Goal: Contribute content: Contribute content

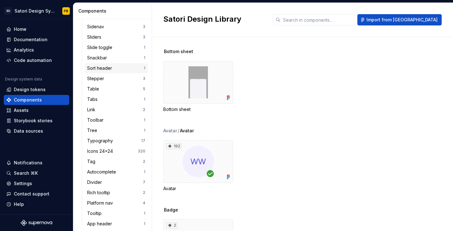
scroll to position [300, 0]
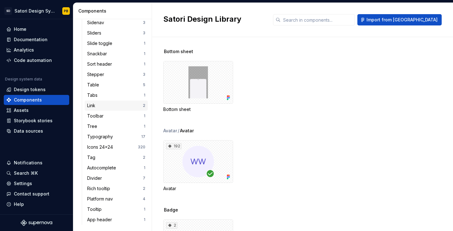
click at [94, 105] on div "Link" at bounding box center [92, 106] width 11 height 6
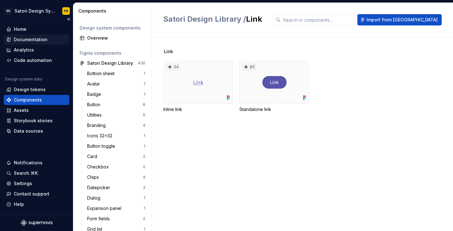
click at [23, 37] on div "Documentation" at bounding box center [31, 39] width 34 height 6
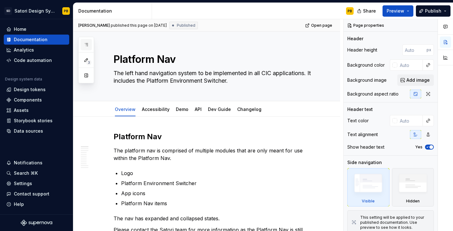
click at [88, 45] on icon "button" at bounding box center [86, 44] width 5 height 5
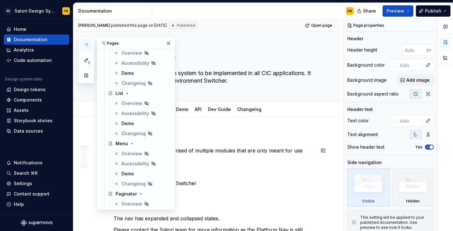
scroll to position [1191, 0]
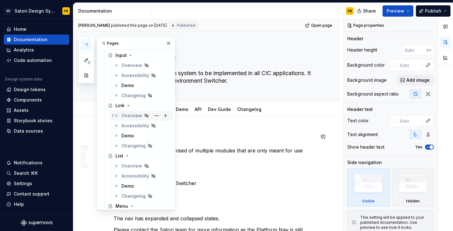
click at [126, 118] on div "Overview" at bounding box center [131, 116] width 21 height 6
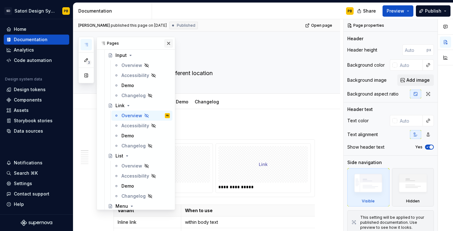
click at [169, 42] on button "button" at bounding box center [168, 43] width 9 height 9
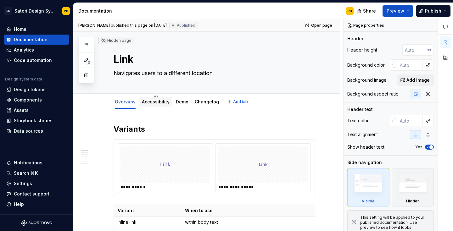
click at [158, 102] on link "Accessibility" at bounding box center [156, 101] width 28 height 5
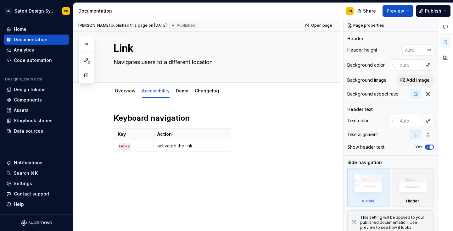
scroll to position [11, 0]
click at [176, 146] on p "activated the link" at bounding box center [192, 146] width 70 height 6
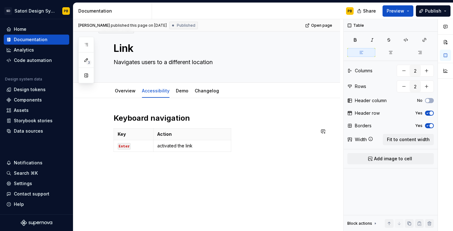
type textarea "*"
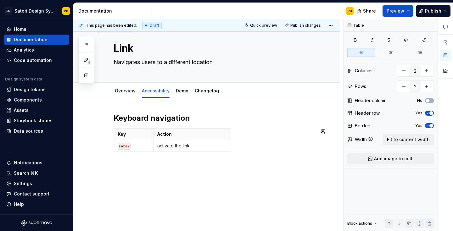
scroll to position [0, 0]
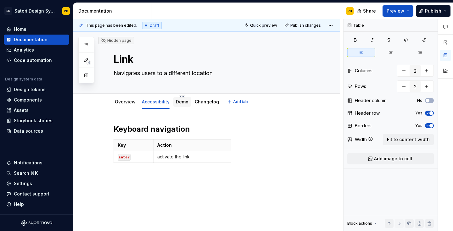
click at [180, 104] on link "Demo" at bounding box center [182, 101] width 13 height 5
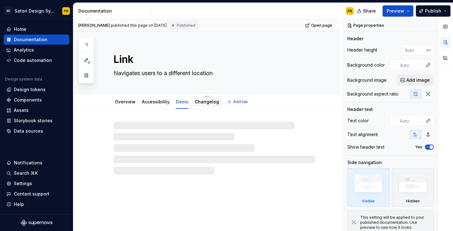
click at [208, 103] on link "Changelog" at bounding box center [207, 101] width 24 height 5
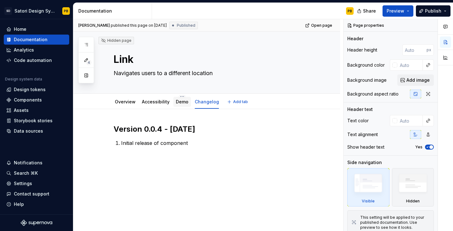
click at [181, 104] on link "Demo" at bounding box center [182, 101] width 13 height 5
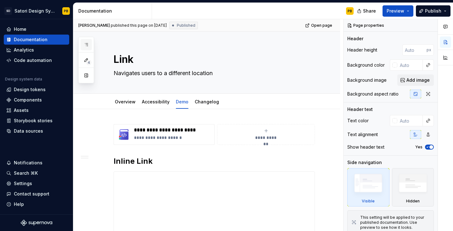
click at [87, 44] on icon "button" at bounding box center [86, 44] width 5 height 5
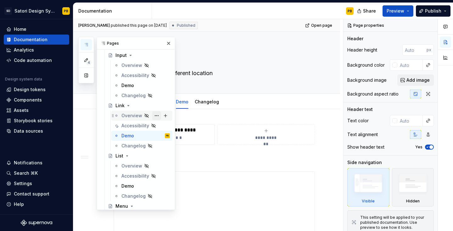
click at [155, 115] on button "Page tree" at bounding box center [156, 115] width 9 height 9
click at [146, 115] on div "4 Pages Add Accessibility guide for tree Page tree. Navigate the tree with the …" at bounding box center [126, 123] width 97 height 173
click at [146, 115] on icon "Page tree" at bounding box center [146, 115] width 5 height 5
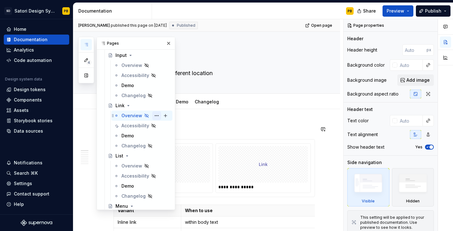
click at [156, 116] on button "Page tree" at bounding box center [156, 115] width 9 height 9
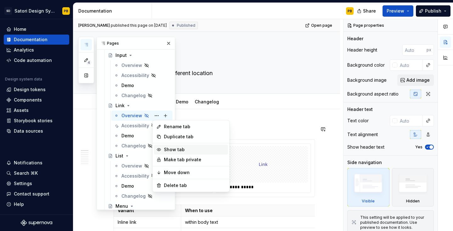
click at [169, 150] on div "Show tab" at bounding box center [195, 150] width 62 height 6
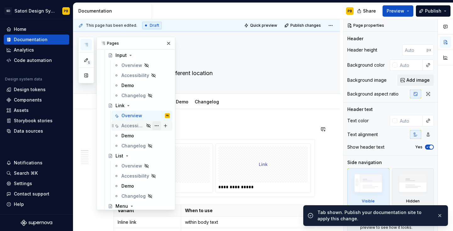
click at [158, 126] on button "Page tree" at bounding box center [156, 125] width 9 height 9
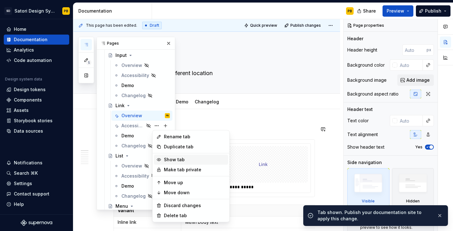
click at [167, 158] on div "Show tab" at bounding box center [195, 160] width 62 height 6
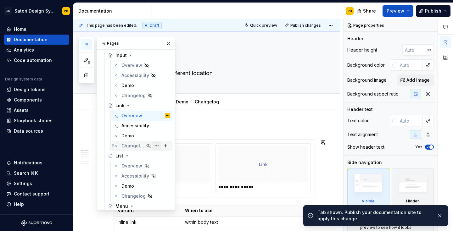
click at [158, 145] on button "Page tree" at bounding box center [156, 146] width 9 height 9
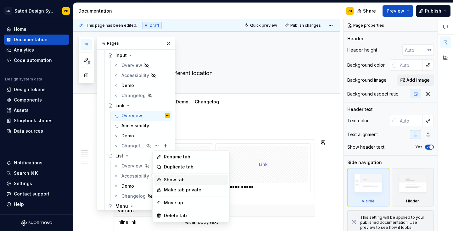
click at [176, 183] on div "Show tab" at bounding box center [191, 180] width 74 height 10
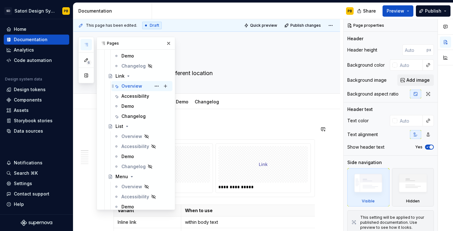
scroll to position [1224, 0]
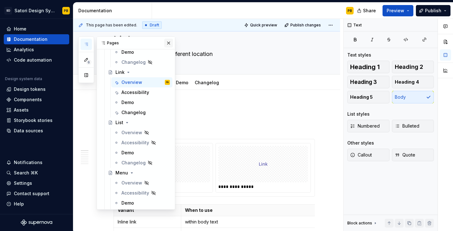
click at [169, 42] on button "button" at bounding box center [168, 43] width 9 height 9
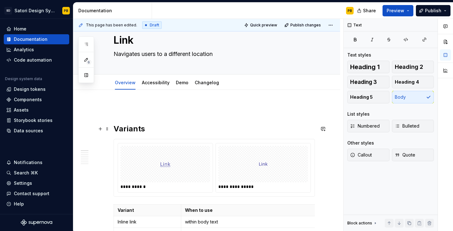
click at [117, 128] on h2 "Variants" at bounding box center [214, 129] width 201 height 10
click at [114, 128] on h2 "Variants" at bounding box center [214, 129] width 201 height 10
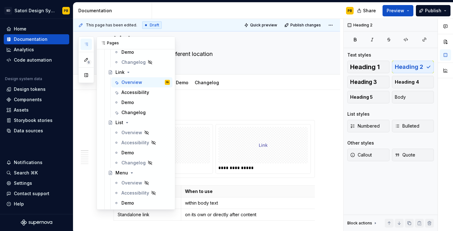
click at [85, 42] on button "button" at bounding box center [86, 44] width 11 height 11
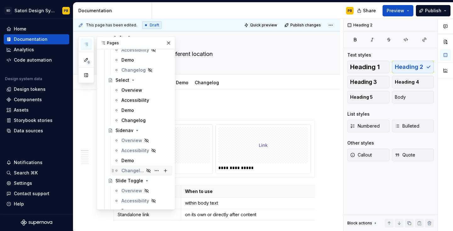
scroll to position [1681, 0]
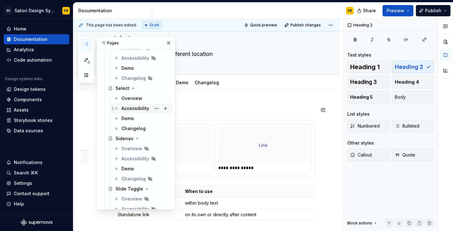
click at [127, 106] on div "Accessibility" at bounding box center [135, 108] width 28 height 6
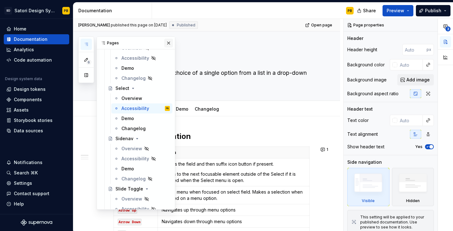
click at [169, 45] on button "button" at bounding box center [168, 43] width 9 height 9
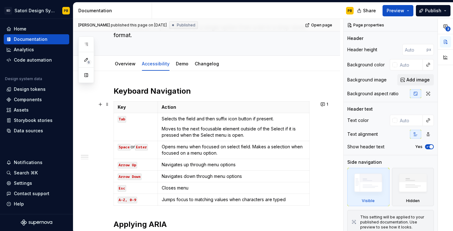
scroll to position [50, 0]
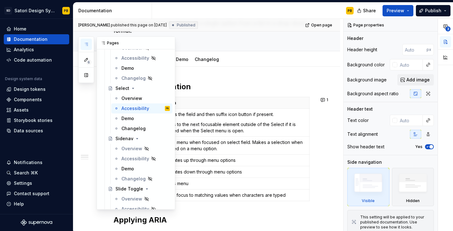
click at [85, 44] on icon "button" at bounding box center [86, 44] width 5 height 5
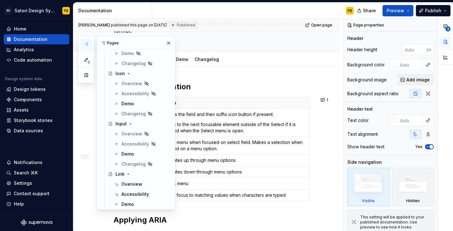
scroll to position [1155, 0]
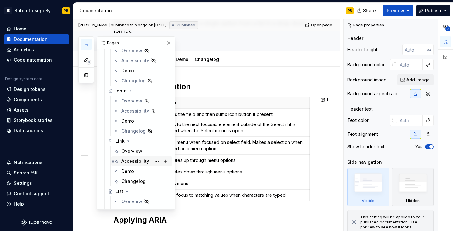
click at [130, 161] on div "Accessibility" at bounding box center [135, 161] width 28 height 6
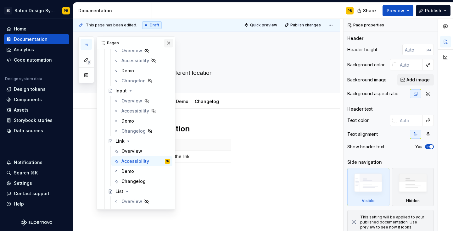
click at [169, 44] on button "button" at bounding box center [168, 43] width 9 height 9
type textarea "*"
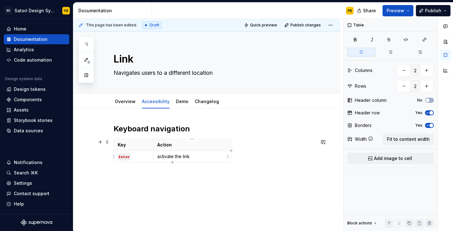
click at [173, 155] on p "activate the link" at bounding box center [192, 156] width 70 height 6
click at [201, 101] on link "Changelog" at bounding box center [207, 101] width 24 height 5
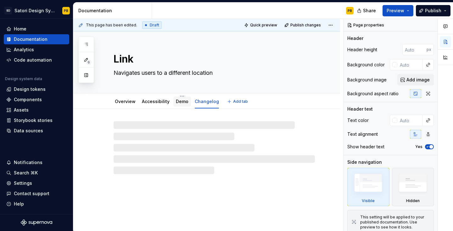
click at [181, 104] on link "Demo" at bounding box center [182, 101] width 13 height 5
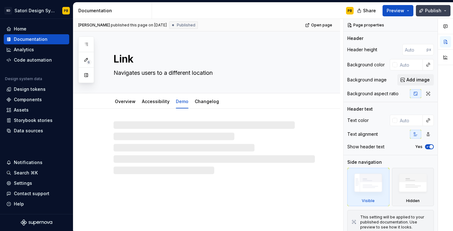
click at [441, 10] on span "Publish" at bounding box center [433, 11] width 16 height 6
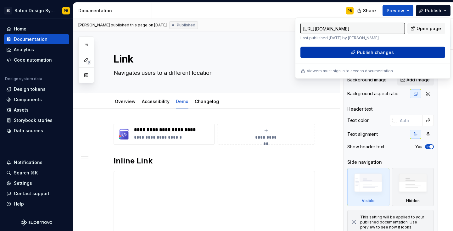
click at [394, 52] on button "Publish changes" at bounding box center [372, 52] width 145 height 11
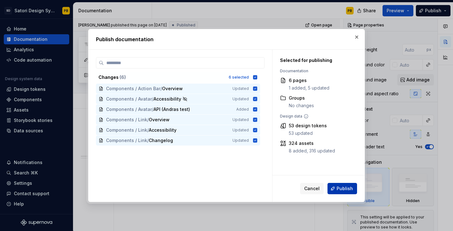
click at [340, 188] on span "Publish" at bounding box center [344, 189] width 16 height 6
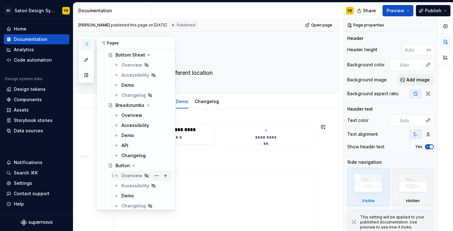
scroll to position [525, 0]
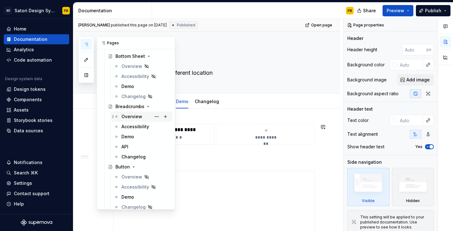
click at [130, 115] on div "Overview" at bounding box center [131, 117] width 21 height 6
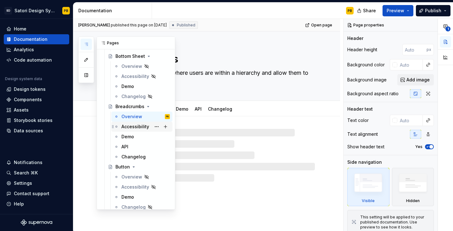
click at [126, 126] on div "Accessibility" at bounding box center [135, 127] width 28 height 6
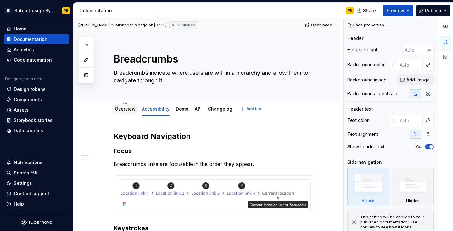
click at [129, 109] on link "Overview" at bounding box center [125, 108] width 21 height 5
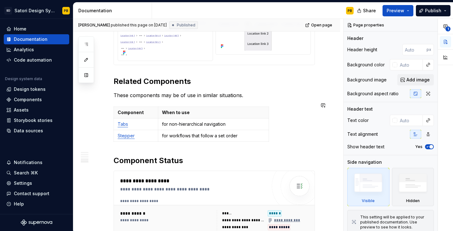
scroll to position [566, 0]
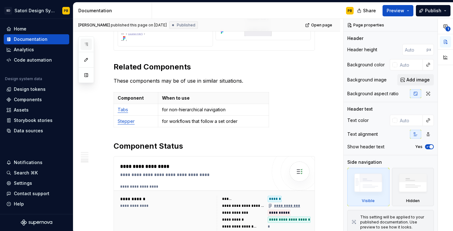
click at [86, 47] on icon "button" at bounding box center [86, 44] width 5 height 5
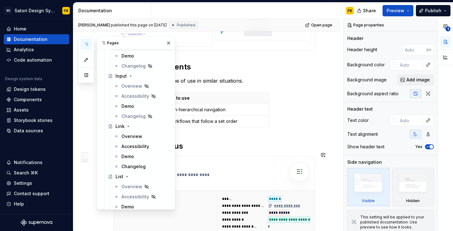
scroll to position [1189, 0]
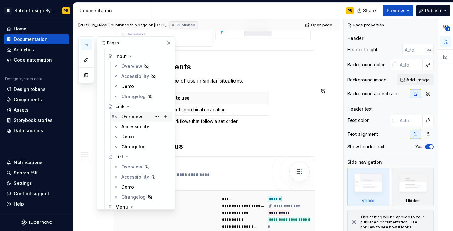
click at [123, 118] on div "Overview" at bounding box center [131, 117] width 21 height 6
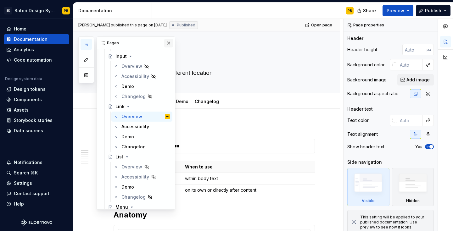
click at [169, 42] on button "button" at bounding box center [168, 43] width 9 height 9
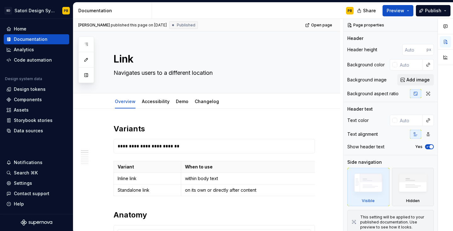
type textarea "*"
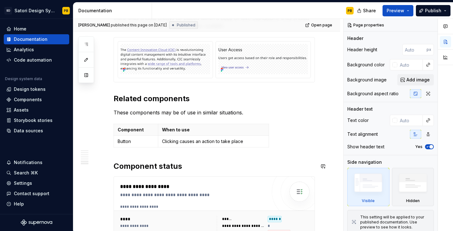
scroll to position [819, 0]
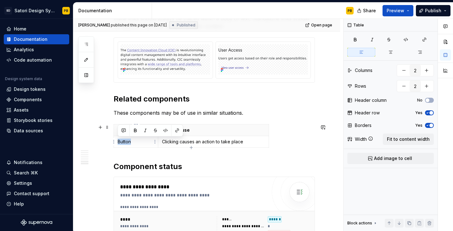
drag, startPoint x: 137, startPoint y: 143, endPoint x: 118, endPoint y: 143, distance: 18.6
click at [118, 143] on p "Button" at bounding box center [136, 142] width 36 height 6
click at [177, 131] on button "button" at bounding box center [177, 130] width 9 height 9
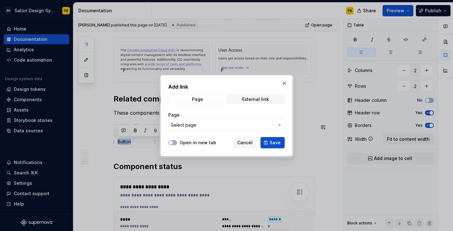
click at [187, 125] on span "Select page" at bounding box center [183, 125] width 25 height 6
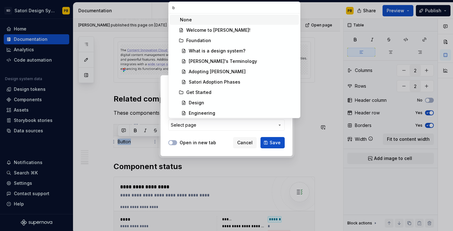
type input "bu"
type textarea "*"
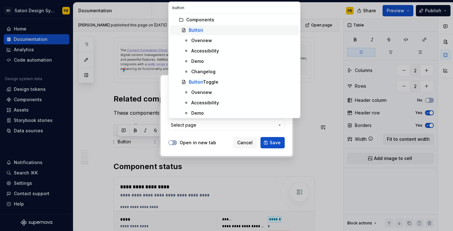
type input "button"
click at [198, 30] on mark "Button" at bounding box center [196, 29] width 14 height 5
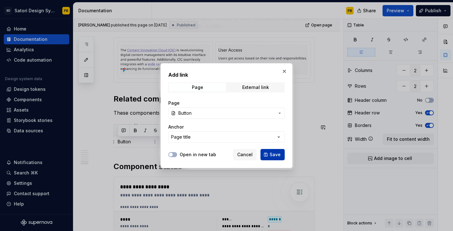
click at [272, 156] on span "Save" at bounding box center [275, 155] width 11 height 6
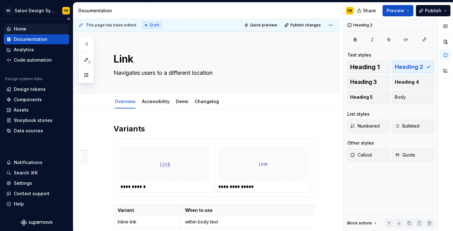
scroll to position [0, 0]
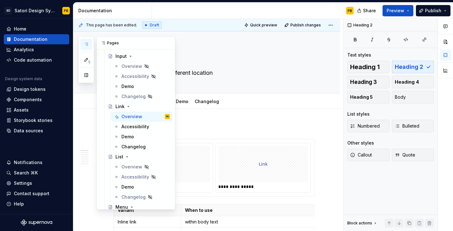
click at [84, 43] on icon "button" at bounding box center [86, 44] width 5 height 5
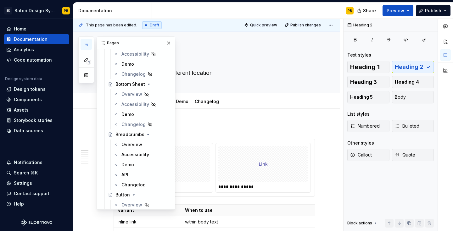
scroll to position [490, 0]
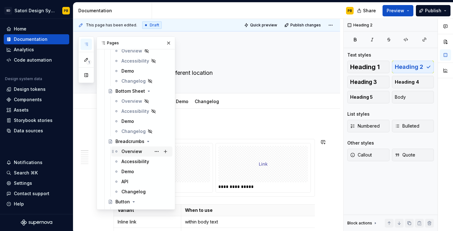
click at [130, 150] on div "Overview" at bounding box center [131, 151] width 21 height 6
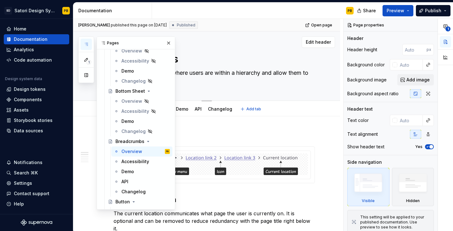
scroll to position [6, 0]
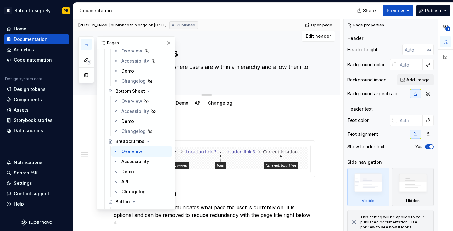
click at [167, 44] on button "button" at bounding box center [168, 43] width 9 height 9
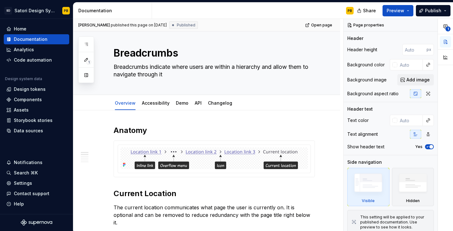
type textarea "*"
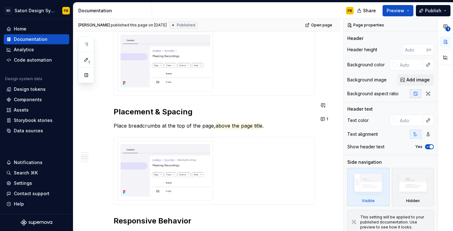
scroll to position [212, 0]
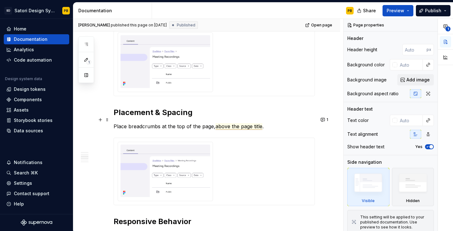
click at [229, 123] on span "above the page title" at bounding box center [238, 126] width 47 height 7
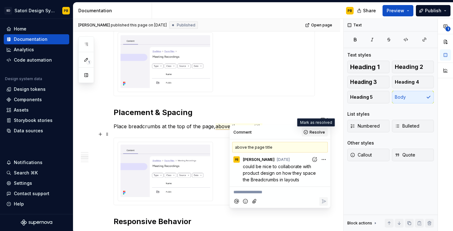
click at [310, 131] on button "Resolve" at bounding box center [315, 132] width 26 height 9
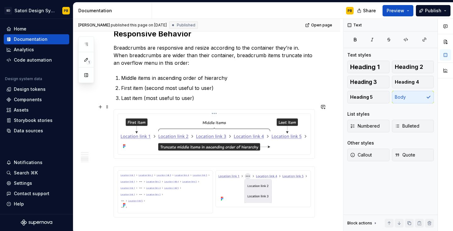
scroll to position [438, 0]
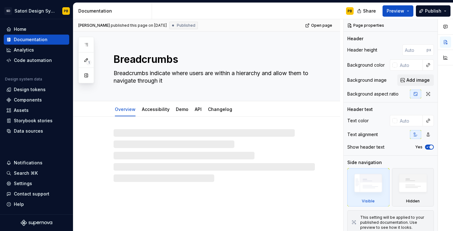
type textarea "*"
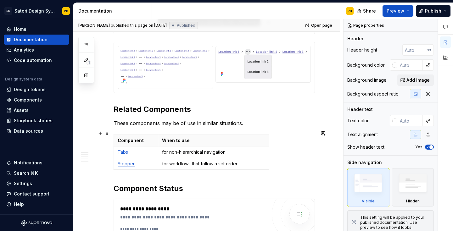
scroll to position [492, 0]
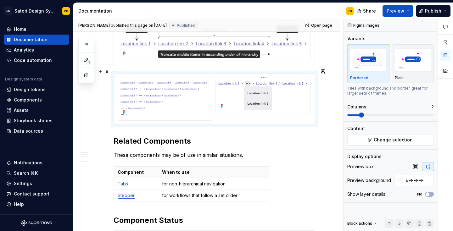
click at [240, 88] on img at bounding box center [263, 96] width 90 height 30
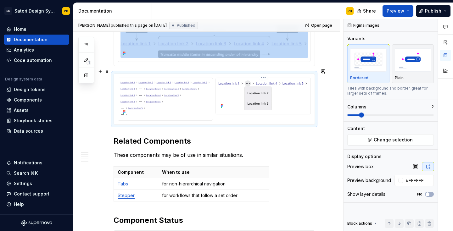
click at [239, 95] on img at bounding box center [263, 96] width 90 height 30
click at [389, 141] on span "Change selection" at bounding box center [393, 140] width 39 height 6
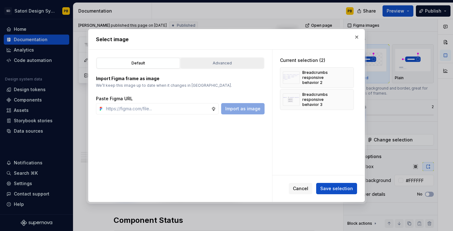
click at [210, 65] on div "Advanced" at bounding box center [222, 63] width 79 height 6
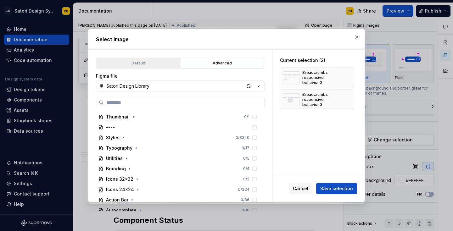
click at [152, 65] on div "Default" at bounding box center [138, 63] width 79 height 6
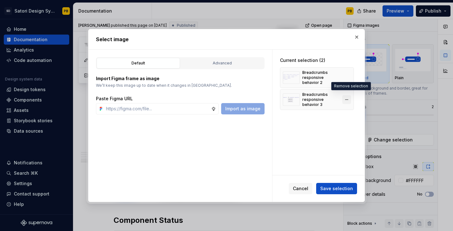
click at [349, 96] on button "button" at bounding box center [346, 99] width 9 height 9
click at [178, 104] on input "text" at bounding box center [157, 108] width 108 height 11
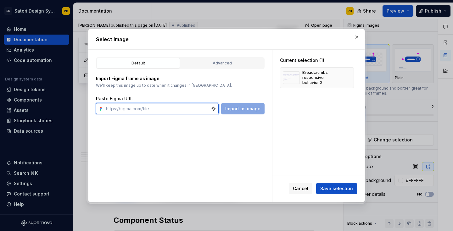
paste input "[URL][DOMAIN_NAME]"
type input "[URL][DOMAIN_NAME]"
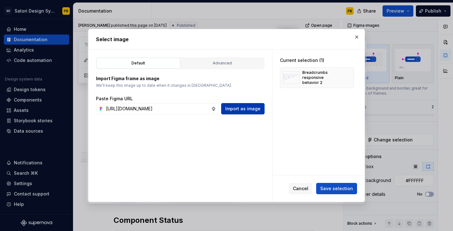
click at [235, 109] on span "Import as image" at bounding box center [242, 109] width 35 height 6
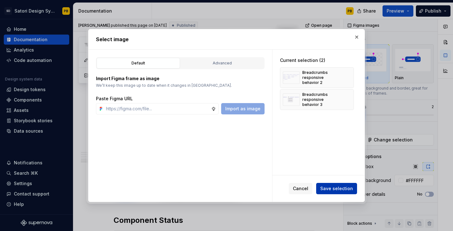
click at [334, 187] on span "Save selection" at bounding box center [336, 189] width 33 height 6
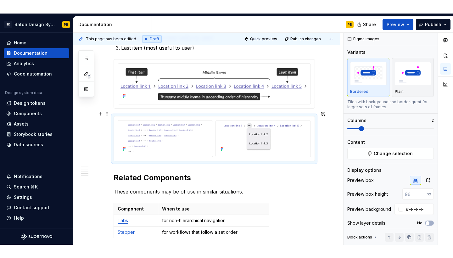
scroll to position [462, 0]
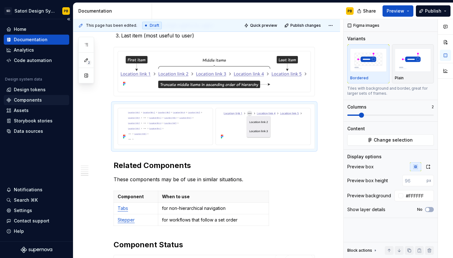
click at [19, 103] on div "Components" at bounding box center [28, 100] width 28 height 6
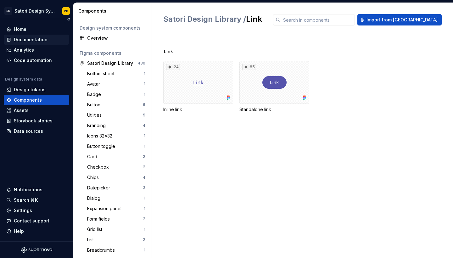
click at [24, 42] on div "Documentation" at bounding box center [31, 39] width 34 height 6
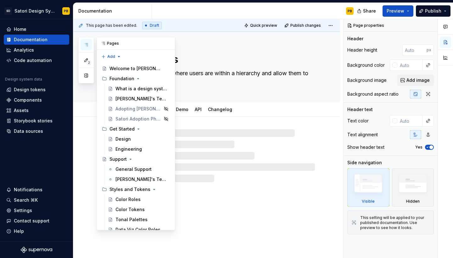
click at [85, 44] on icon "button" at bounding box center [86, 44] width 5 height 5
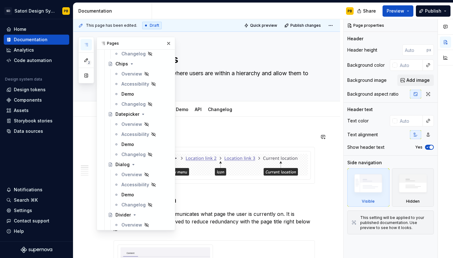
scroll to position [886, 0]
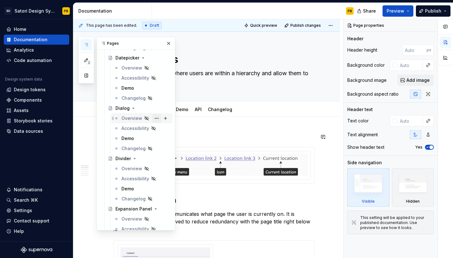
click at [158, 119] on button "Page tree" at bounding box center [156, 118] width 9 height 9
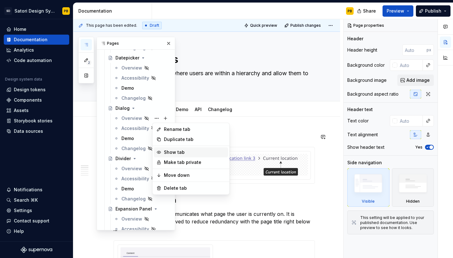
click at [170, 151] on div "Show tab" at bounding box center [195, 152] width 62 height 6
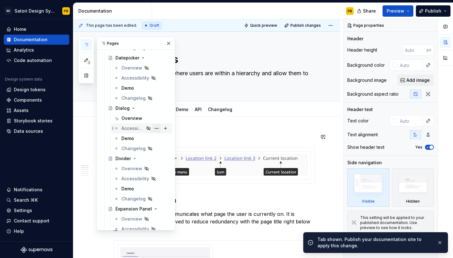
click at [156, 128] on button "Page tree" at bounding box center [156, 128] width 9 height 9
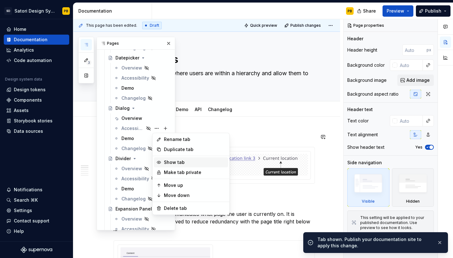
click at [169, 163] on div "Show tab" at bounding box center [195, 162] width 62 height 6
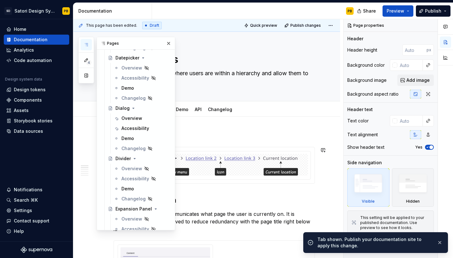
click at [0, 0] on button "Page tree" at bounding box center [0, 0] width 0 height 0
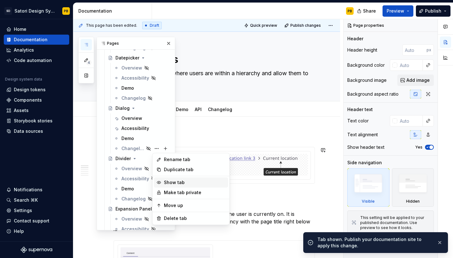
click at [167, 181] on div "Show tab" at bounding box center [195, 182] width 62 height 6
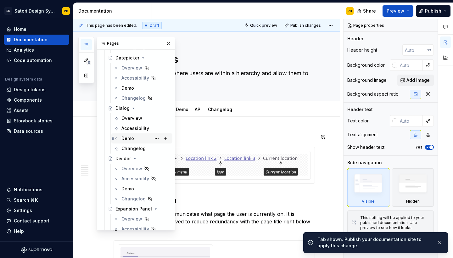
click at [130, 140] on div "Demo" at bounding box center [127, 138] width 13 height 6
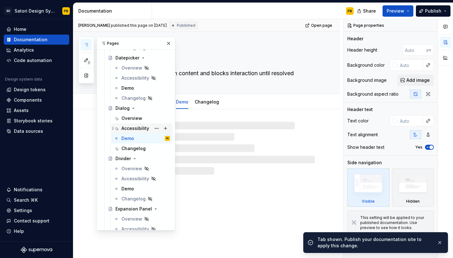
click at [130, 130] on div "Accessibility" at bounding box center [135, 128] width 28 height 6
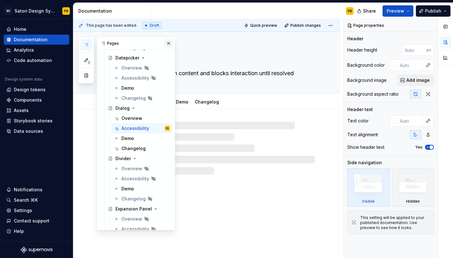
click at [169, 44] on button "button" at bounding box center [168, 43] width 9 height 9
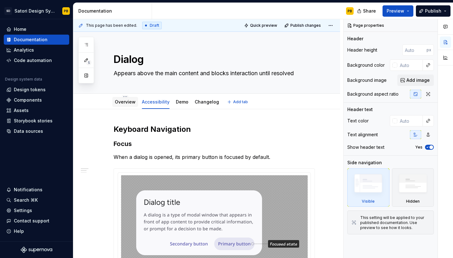
click at [127, 104] on link "Overview" at bounding box center [125, 101] width 21 height 5
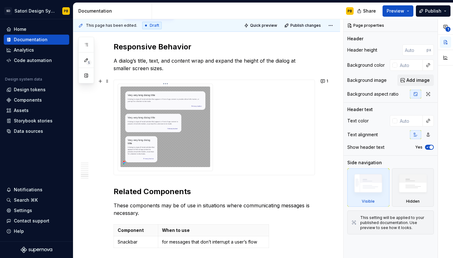
scroll to position [970, 0]
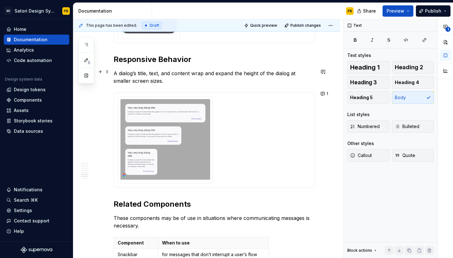
click at [149, 82] on p "A dialog’s title, text, and content wrap and expand the height of the dialog at…" at bounding box center [214, 76] width 201 height 15
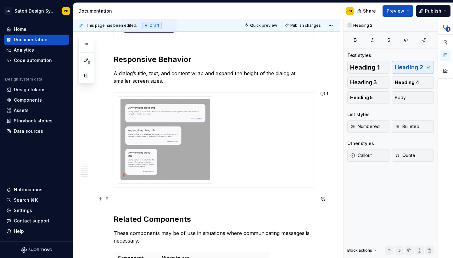
click at [122, 198] on p at bounding box center [214, 199] width 201 height 8
click at [445, 28] on icon "button" at bounding box center [445, 26] width 5 height 5
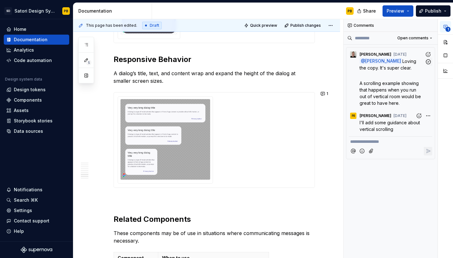
click at [401, 56] on div "AG [PERSON_NAME] [DATE]" at bounding box center [390, 53] width 83 height 8
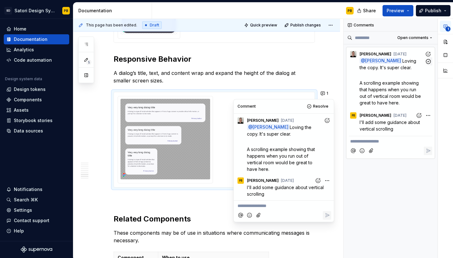
scroll to position [1010, 0]
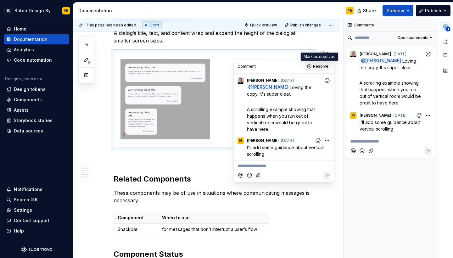
click at [316, 64] on span "Resolve" at bounding box center [320, 66] width 15 height 5
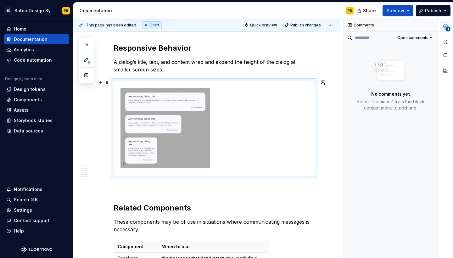
scroll to position [980, 0]
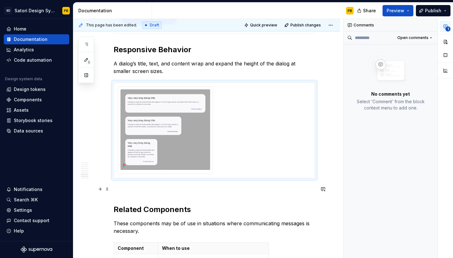
click at [128, 189] on p at bounding box center [214, 190] width 201 height 8
click at [449, 29] on button "button" at bounding box center [445, 26] width 11 height 11
click at [447, 27] on icon "button" at bounding box center [445, 26] width 5 height 5
type textarea "*"
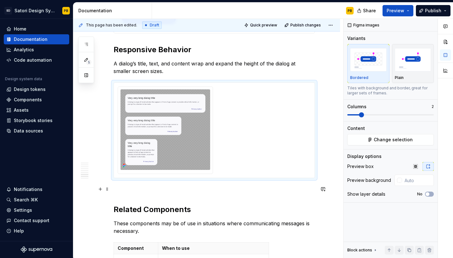
click at [123, 188] on p at bounding box center [214, 190] width 201 height 8
click at [121, 205] on h2 "Related Components" at bounding box center [214, 209] width 201 height 10
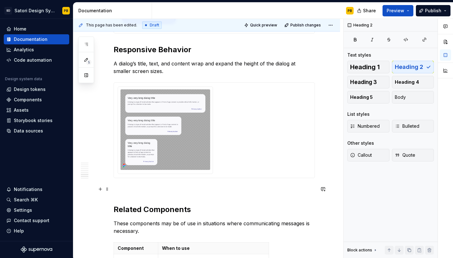
click at [127, 192] on p at bounding box center [214, 190] width 201 height 8
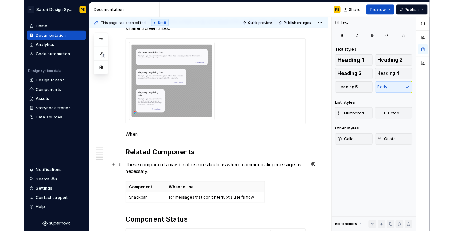
scroll to position [1068, 0]
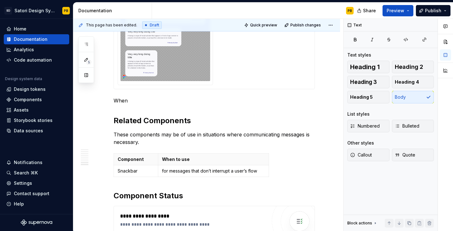
type textarea "*"
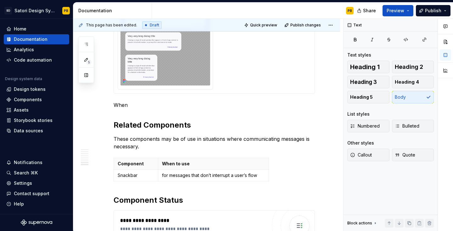
scroll to position [1063, 0]
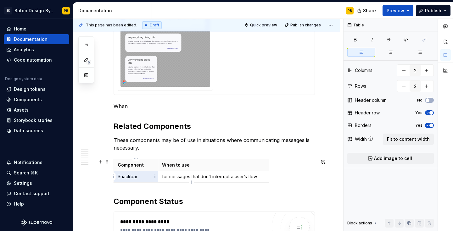
drag, startPoint x: 142, startPoint y: 178, endPoint x: 117, endPoint y: 177, distance: 25.2
click at [117, 177] on td "Snackbar" at bounding box center [136, 177] width 44 height 12
click at [121, 177] on p "Snackbar" at bounding box center [136, 177] width 36 height 6
click at [176, 165] on button "button" at bounding box center [177, 165] width 9 height 9
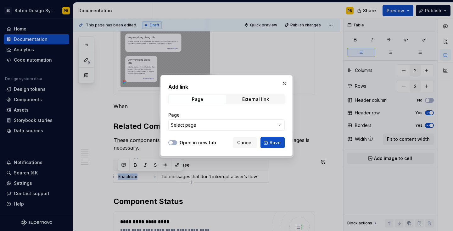
click at [207, 127] on span "Select page" at bounding box center [223, 125] width 104 height 6
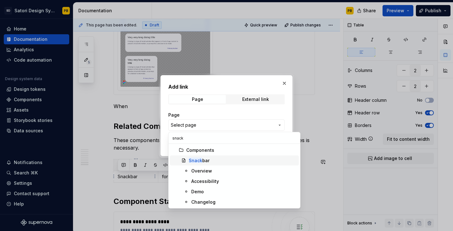
type input "snack"
click at [195, 161] on mark "Snack" at bounding box center [196, 160] width 14 height 5
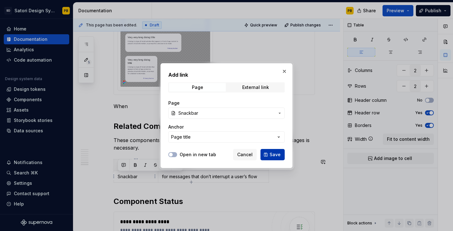
click at [270, 155] on button "Save" at bounding box center [272, 154] width 24 height 11
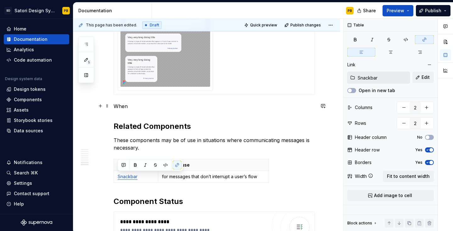
click at [135, 105] on p "When" at bounding box center [214, 107] width 201 height 8
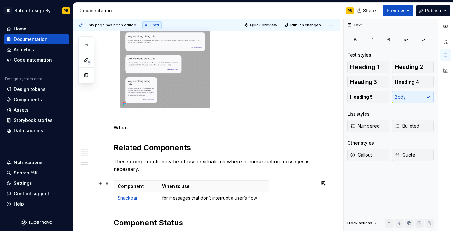
scroll to position [1018, 0]
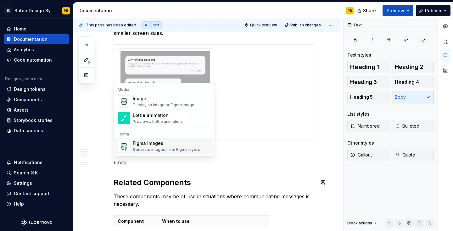
click at [142, 143] on div "Figma images" at bounding box center [166, 143] width 67 height 6
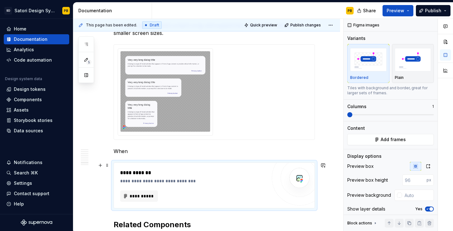
scroll to position [1028, 0]
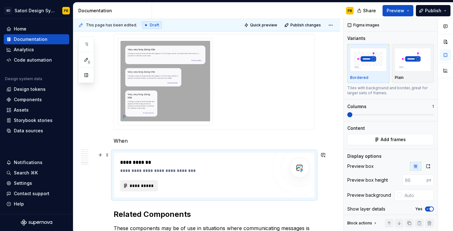
click at [135, 186] on span "**********" at bounding box center [141, 186] width 25 height 6
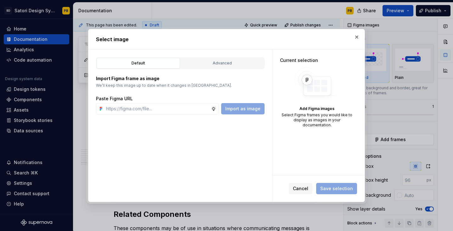
type textarea "*"
paste input "[URL][DOMAIN_NAME]"
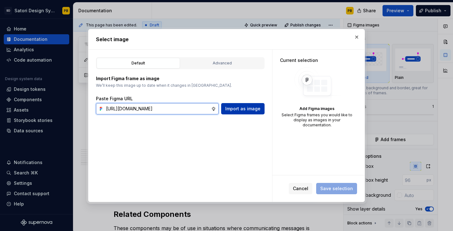
type input "[URL][DOMAIN_NAME]"
click at [239, 109] on span "Import as image" at bounding box center [242, 109] width 35 height 6
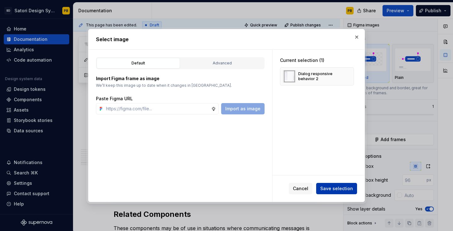
click at [330, 183] on button "Save selection" at bounding box center [336, 188] width 41 height 11
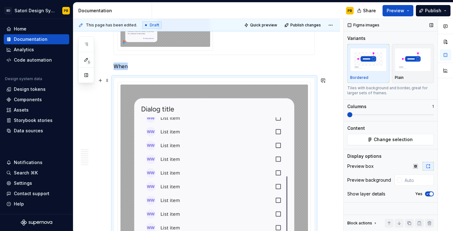
scroll to position [1107, 0]
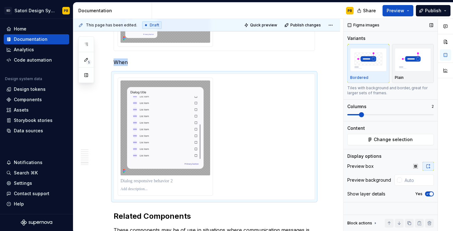
click at [362, 113] on span at bounding box center [361, 114] width 5 height 5
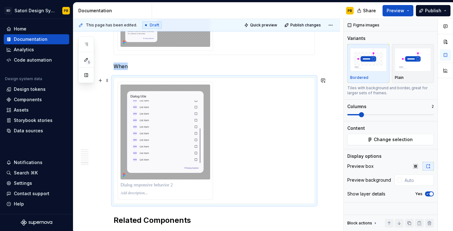
scroll to position [1122, 0]
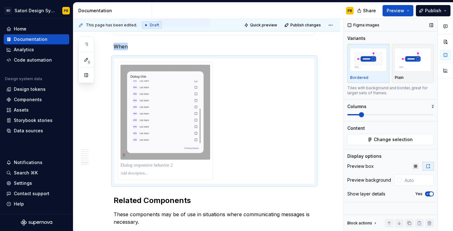
click at [427, 193] on icon "button" at bounding box center [427, 194] width 5 height 4
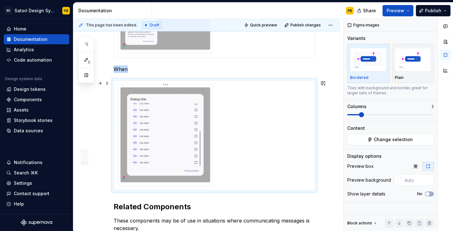
scroll to position [1078, 0]
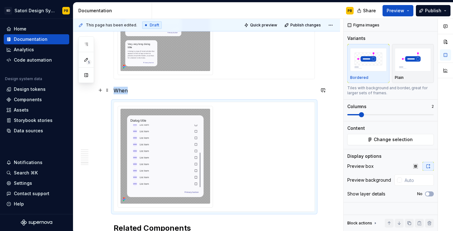
click at [134, 87] on p "When" at bounding box center [214, 91] width 201 height 8
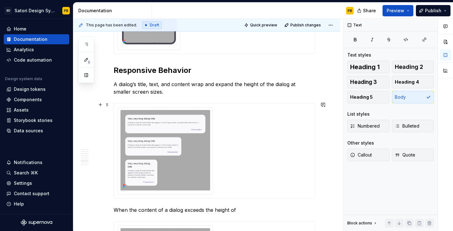
scroll to position [993, 0]
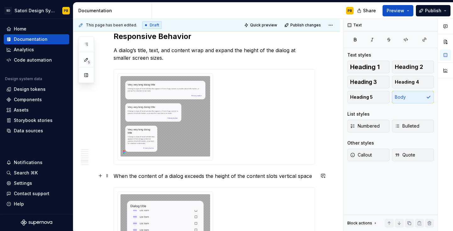
click at [274, 175] on p "When the content of a dialog exceeds the height of the content slots vertical s…" at bounding box center [214, 176] width 201 height 8
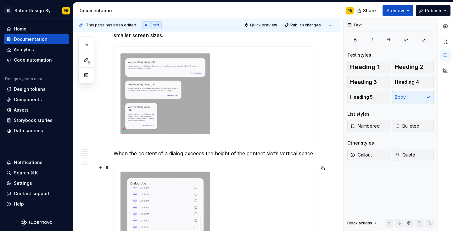
scroll to position [1016, 0]
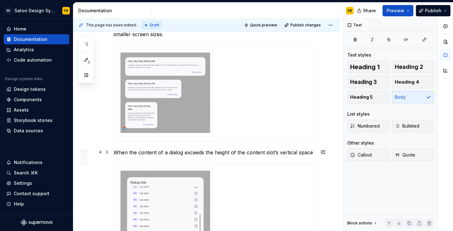
click at [315, 152] on p "When the content of a dialog exceeds the height of the content slot’s vertical …" at bounding box center [214, 153] width 201 height 8
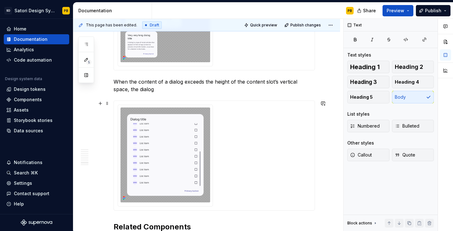
scroll to position [1084, 0]
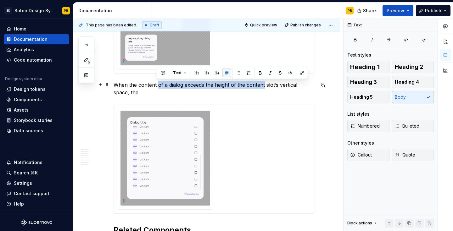
drag, startPoint x: 158, startPoint y: 85, endPoint x: 264, endPoint y: 86, distance: 105.4
click at [264, 86] on p "When the content of a dialog exceeds the height of the content slot’s vertical …" at bounding box center [214, 88] width 201 height 15
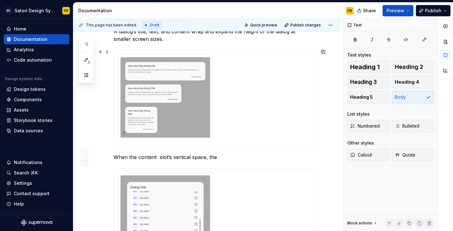
scroll to position [1021, 0]
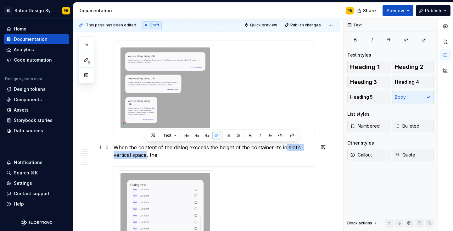
drag, startPoint x: 286, startPoint y: 147, endPoint x: 146, endPoint y: 157, distance: 140.6
click at [146, 157] on p "When the content of the dialog exceeds the height of the container it’s in slot…" at bounding box center [214, 151] width 201 height 15
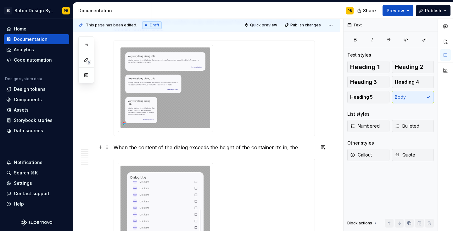
click at [300, 147] on p "When the content of the dialog exceeds the height of the container it’s in, the" at bounding box center [214, 148] width 201 height 8
click at [219, 148] on p "When the content of the dialog exceeds the height of the container it’s in," at bounding box center [214, 148] width 201 height 8
click at [308, 148] on p "When the content of the dialog exceeds the vertical height of the container it’…" at bounding box center [214, 148] width 201 height 8
click at [301, 150] on p "When the content of the dialog exceeds the vertical height of the container it’…" at bounding box center [214, 148] width 201 height 8
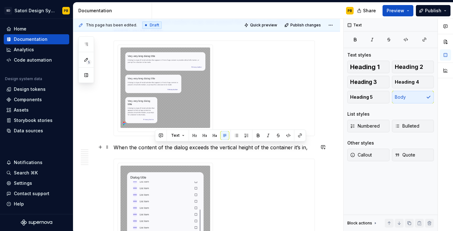
click at [310, 148] on p "When the content of the dialog exceeds the vertical height of the container it’…" at bounding box center [214, 148] width 201 height 8
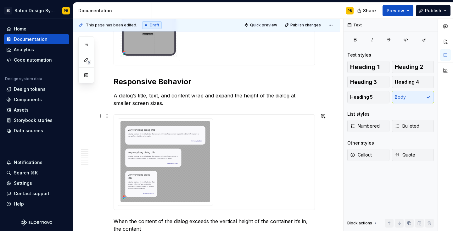
scroll to position [995, 0]
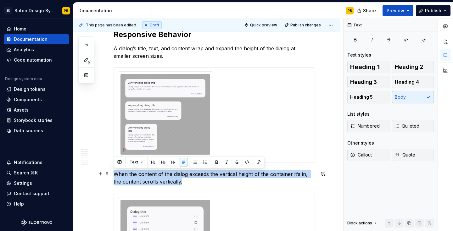
drag, startPoint x: 182, startPoint y: 182, endPoint x: 115, endPoint y: 174, distance: 67.5
click at [115, 174] on p "When the content of the dialog exceeds the vertical height of the container it’…" at bounding box center [214, 177] width 201 height 15
copy p "When the content of the dialog exceeds the vertical height of the container it’…"
click at [175, 181] on p "When the content of the dialog exceeds the vertical height of the container it’…" at bounding box center [214, 177] width 201 height 15
drag, startPoint x: 184, startPoint y: 181, endPoint x: 116, endPoint y: 175, distance: 68.2
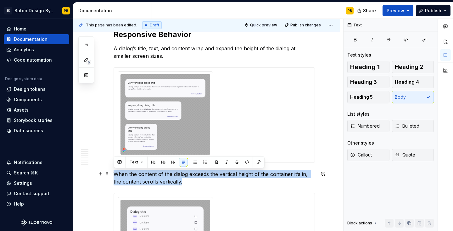
click at [116, 175] on p "When the content of the dialog exceeds the vertical height of the container it’…" at bounding box center [214, 177] width 201 height 15
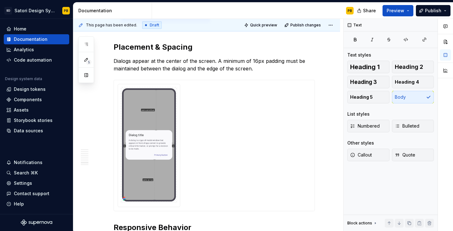
scroll to position [632, 0]
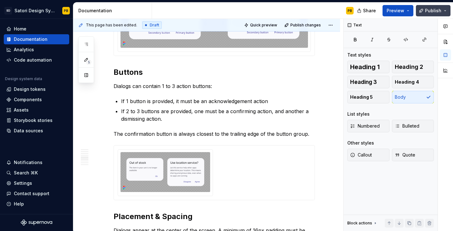
click at [430, 11] on span "Publish" at bounding box center [433, 11] width 16 height 6
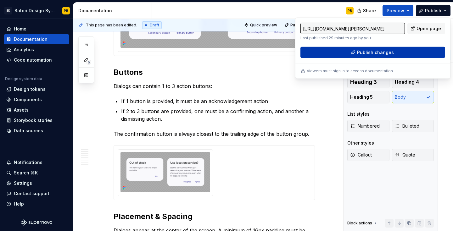
click at [352, 53] on button "Publish changes" at bounding box center [372, 52] width 145 height 11
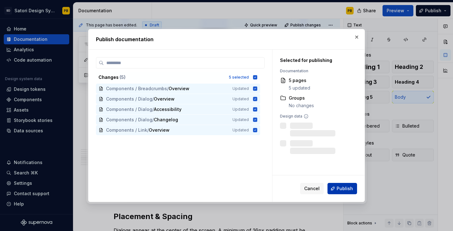
click at [338, 188] on span "Publish" at bounding box center [344, 189] width 16 height 6
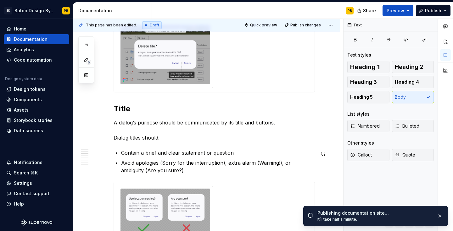
scroll to position [309, 0]
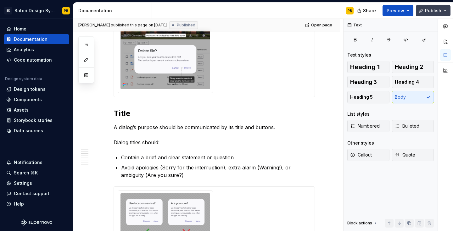
click at [432, 11] on span "Publish" at bounding box center [433, 11] width 16 height 6
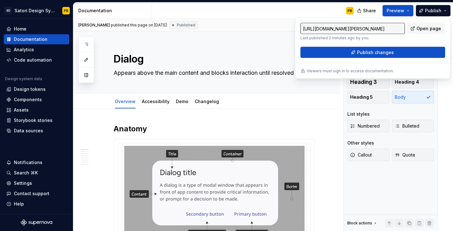
scroll to position [0, 0]
click at [424, 28] on span "Open page" at bounding box center [428, 28] width 25 height 6
type textarea "*"
